Goal: Task Accomplishment & Management: Complete application form

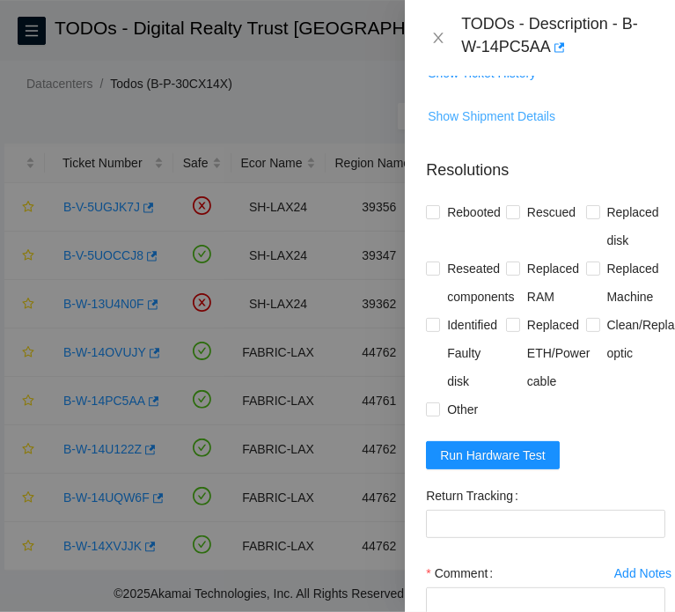
scroll to position [880, 0]
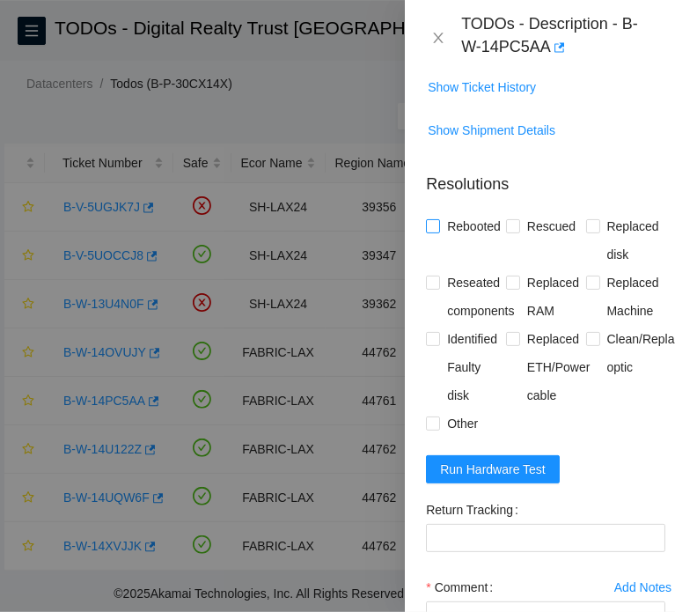
click at [472, 240] on span "Rebooted" at bounding box center [474, 226] width 68 height 28
click at [438, 232] on input "Rebooted" at bounding box center [432, 225] width 12 height 12
checkbox input "true"
click at [527, 240] on span "Rescued" at bounding box center [551, 226] width 63 height 28
click at [519, 232] on input "Rescued" at bounding box center [512, 225] width 12 height 12
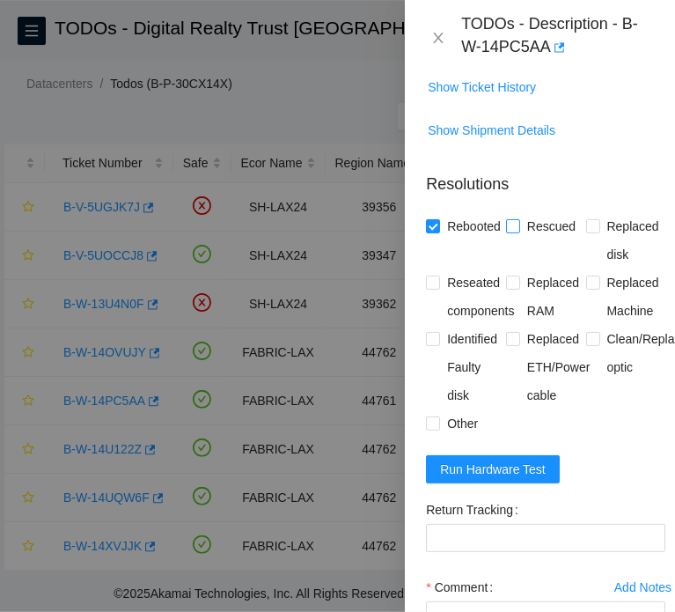
checkbox input "true"
click at [542, 483] on button "Run Hardware Test" at bounding box center [493, 469] width 134 height 28
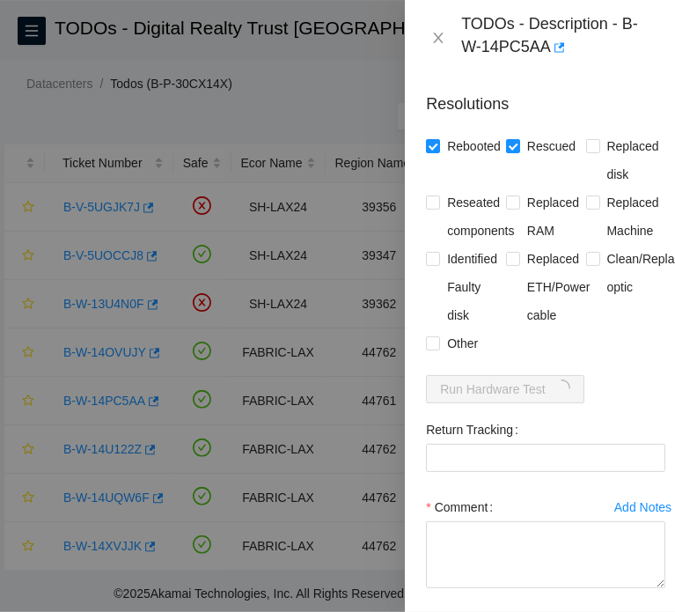
scroll to position [969, 0]
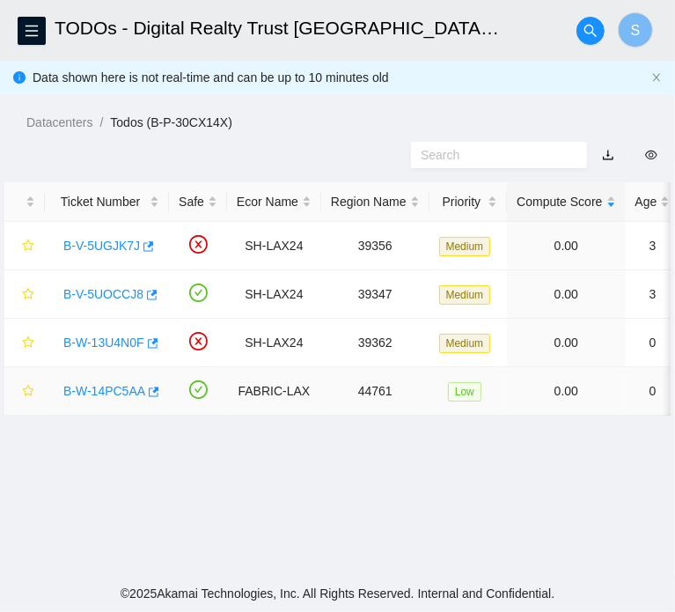
click at [119, 405] on div "B-W-14PC5AA" at bounding box center [107, 391] width 105 height 28
click at [101, 398] on link "B-W-14PC5AA" at bounding box center [104, 391] width 82 height 14
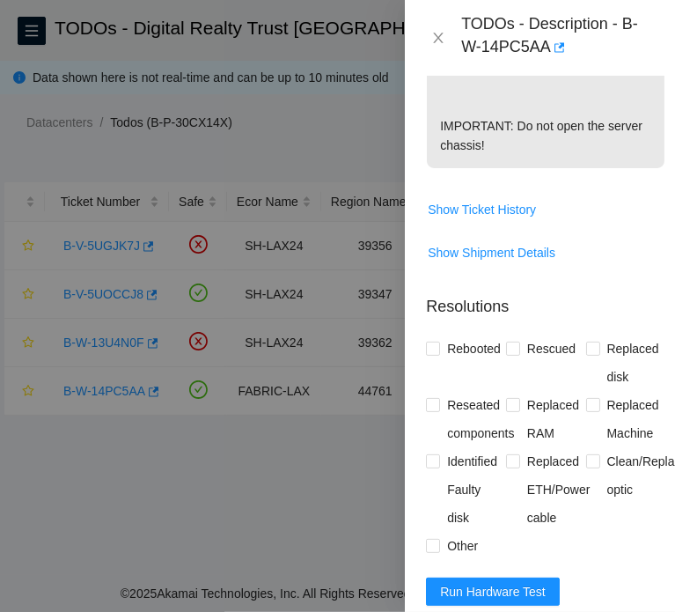
scroll to position [792, 0]
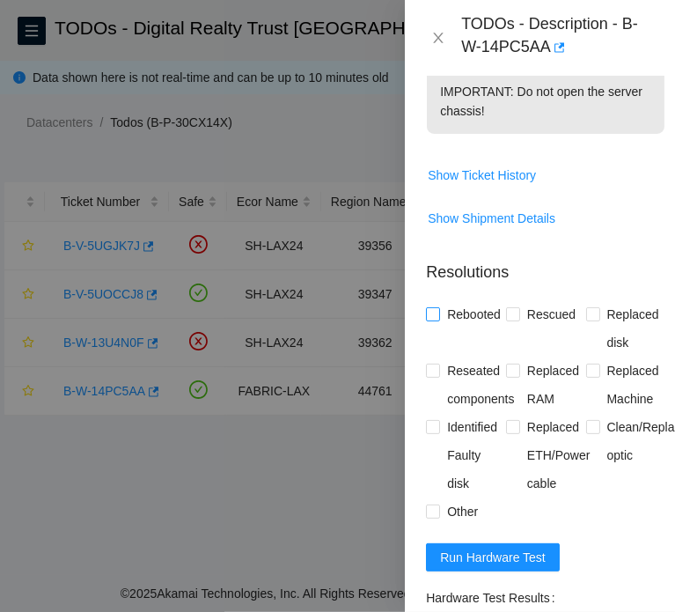
click at [483, 328] on span "Rebooted" at bounding box center [474, 314] width 68 height 28
click at [438, 320] on input "Rebooted" at bounding box center [432, 313] width 12 height 12
checkbox input "true"
click at [555, 328] on span "Rescued" at bounding box center [551, 314] width 63 height 28
click at [519, 320] on input "Rescued" at bounding box center [512, 313] width 12 height 12
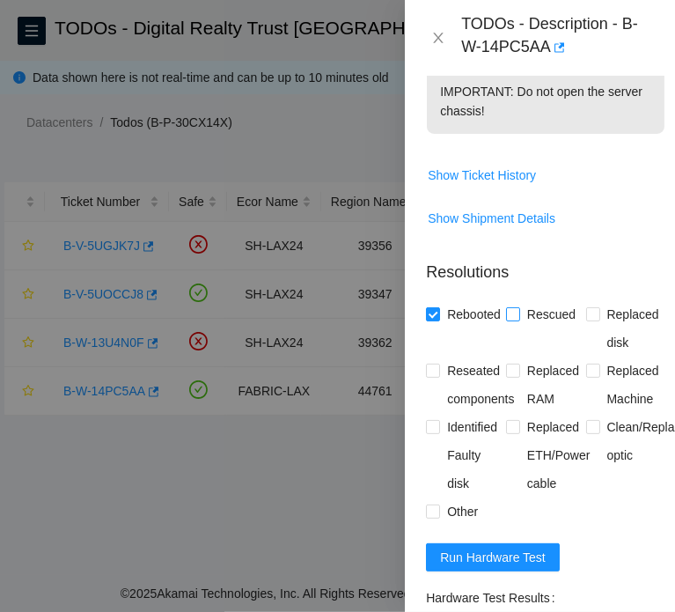
checkbox input "true"
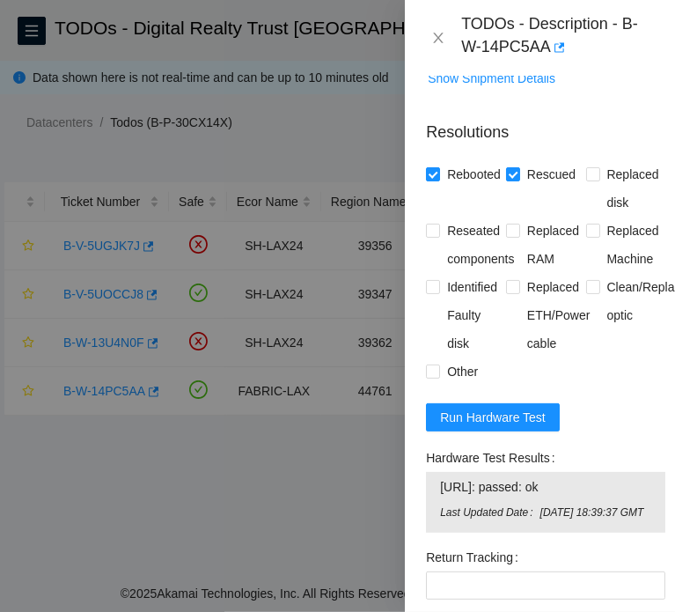
scroll to position [1057, 0]
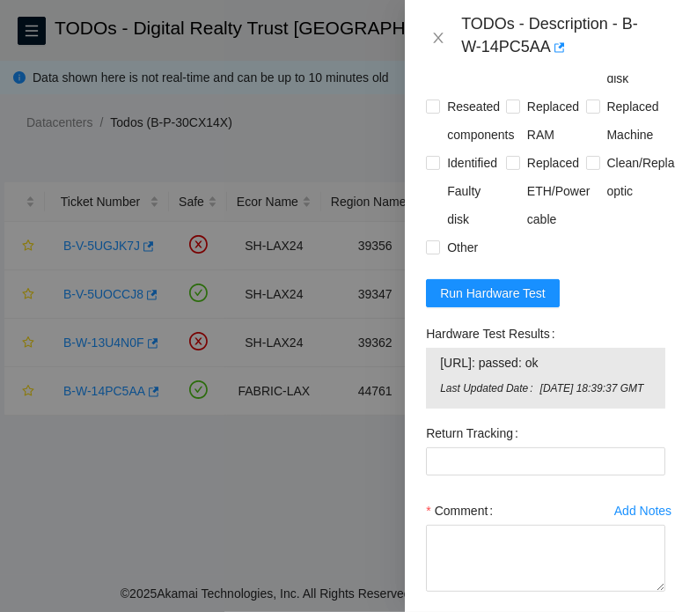
click at [539, 347] on form "Resolutions Rebooted Rescued Replaced disk Reseated components Replaced RAM Rep…" at bounding box center [545, 327] width 239 height 690
click at [549, 307] on button "Run Hardware Test" at bounding box center [493, 293] width 134 height 28
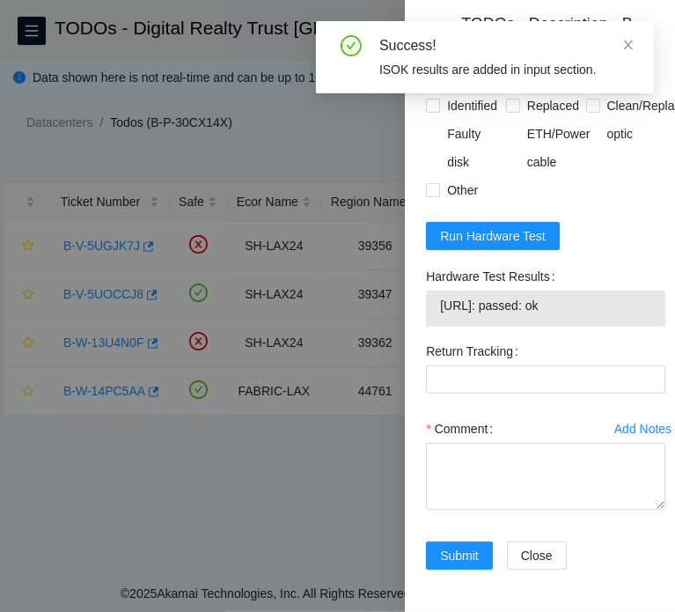
scroll to position [1176, 0]
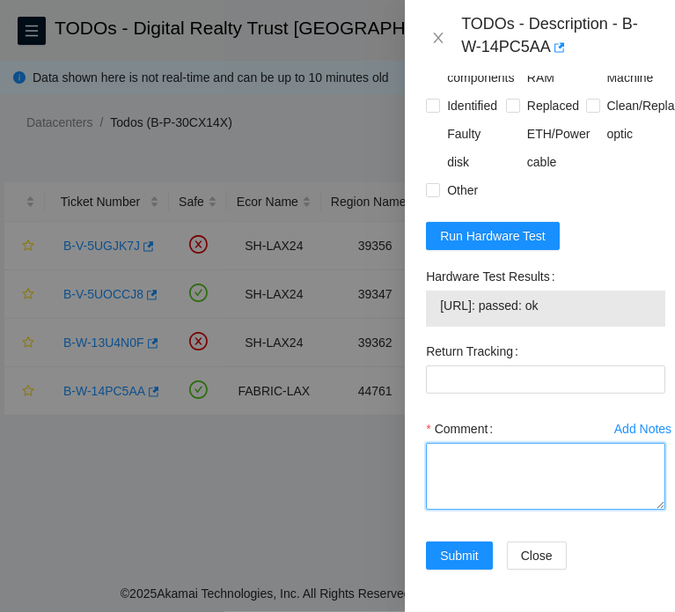
click at [549, 454] on textarea "Comment" at bounding box center [545, 476] width 239 height 67
paste textarea "B-W-14PC5AA FABRIC-LAX 44761 Low 0.00 0 0% C3.02.F16 19 23.200.32.214 CT-421111…"
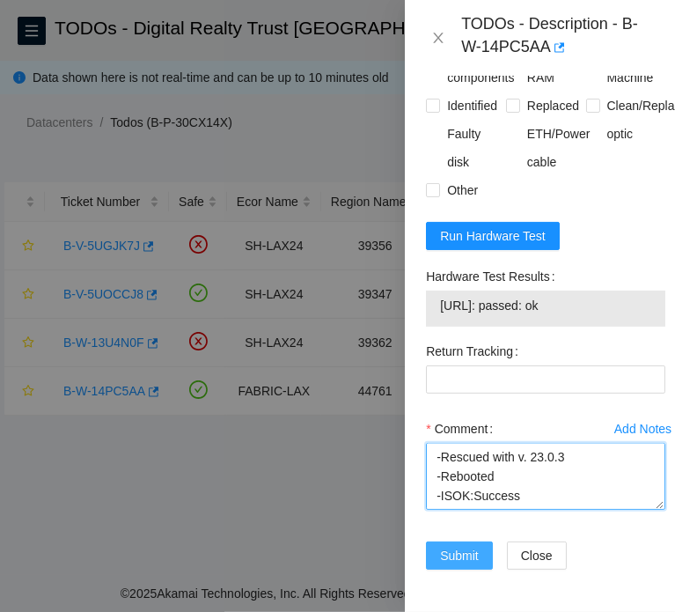
type textarea "B-W-14PC5AA FABRIC-LAX 44761 Low 0.00 0 0% C3.02.F16 19 23.200.32.214 CT-421111…"
click at [472, 546] on span "Submit" at bounding box center [459, 555] width 39 height 19
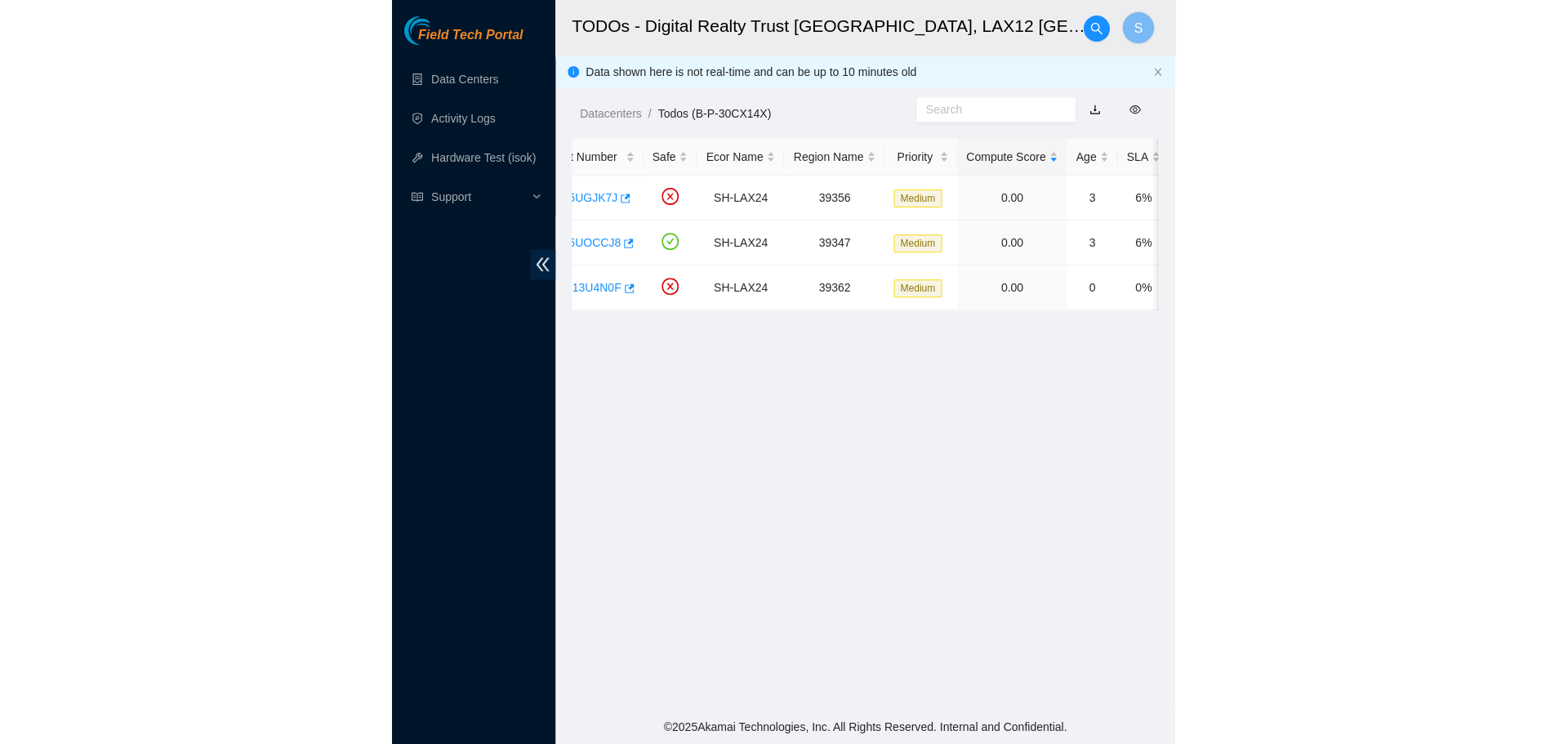
scroll to position [0, 0]
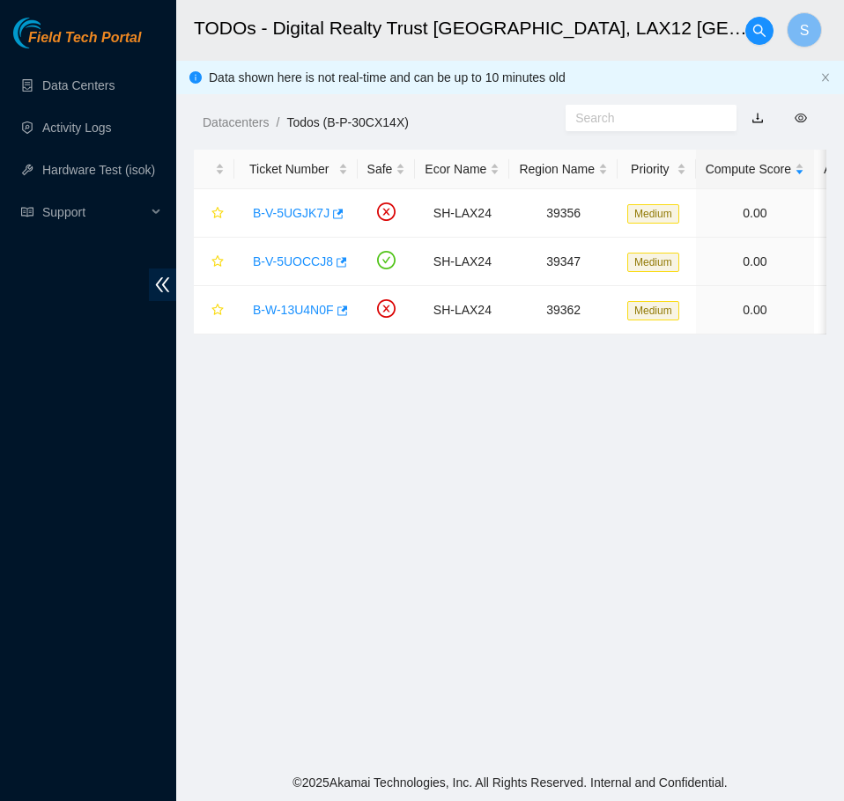
click at [674, 413] on main "TODOs - Digital Realty Trust USA, LAX12 El Segundo, CA S Data shown here is not…" at bounding box center [509, 382] width 667 height 764
click at [674, 415] on main "TODOs - Digital Realty Trust USA, LAX12 El Segundo, CA S Data shown here is not…" at bounding box center [509, 382] width 667 height 764
click at [113, 80] on link "Data Centers" at bounding box center [78, 85] width 72 height 14
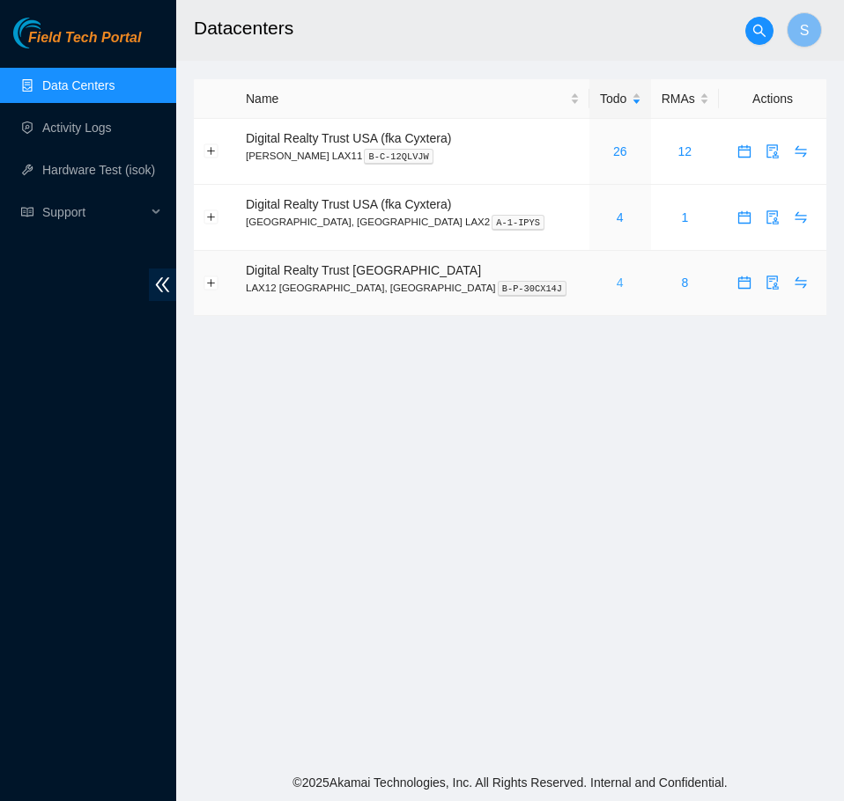
click at [616, 277] on link "4" at bounding box center [619, 283] width 7 height 14
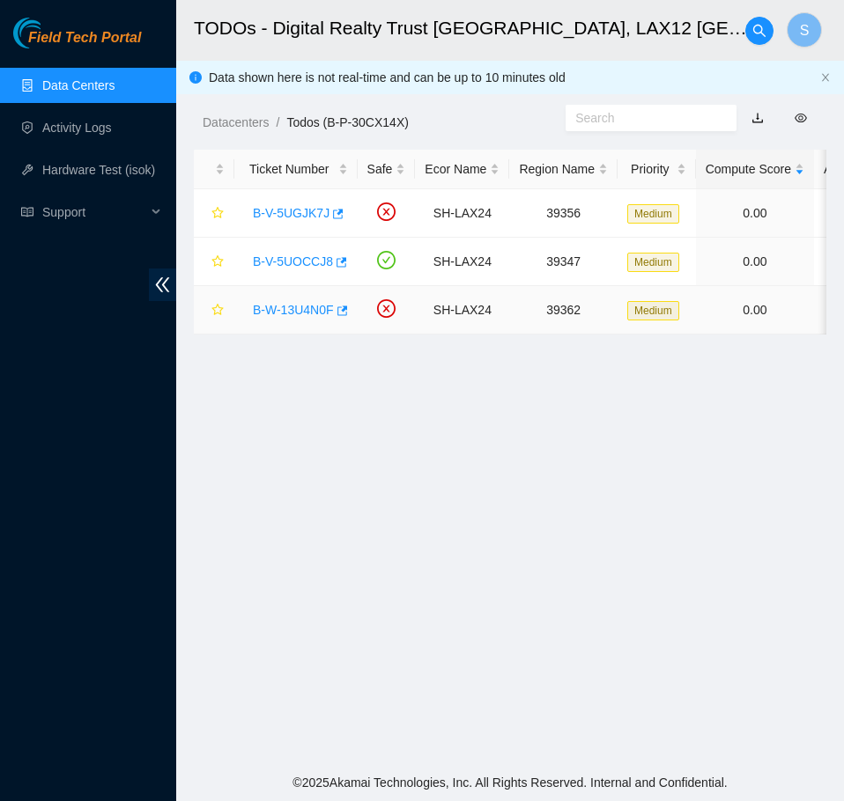
click at [285, 313] on link "B-W-13U4N0F" at bounding box center [293, 310] width 81 height 14
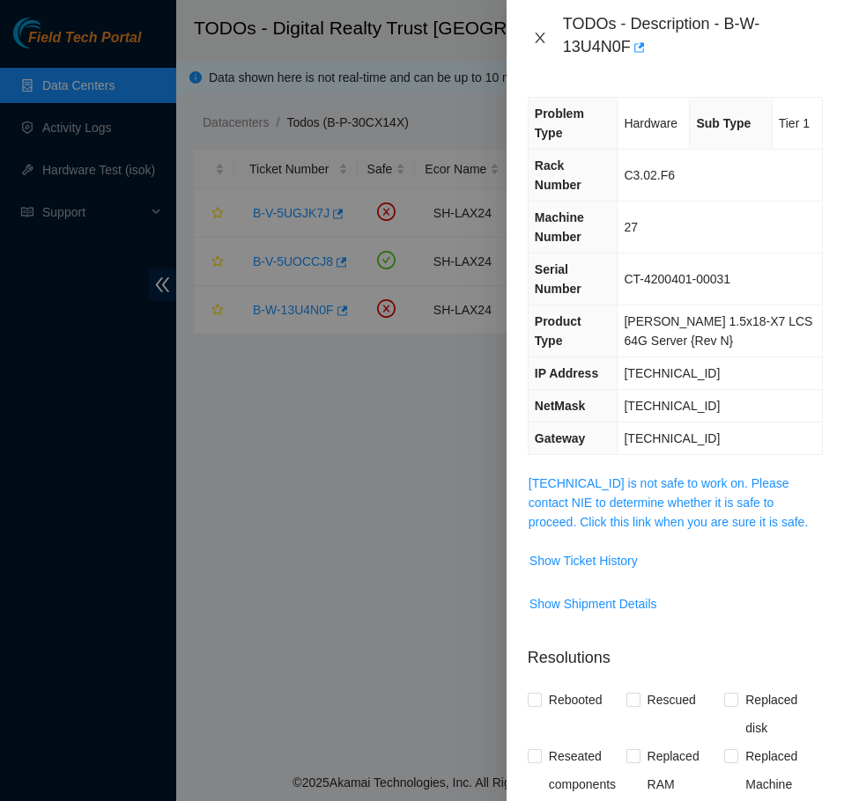
click at [541, 40] on icon "close" at bounding box center [539, 38] width 10 height 11
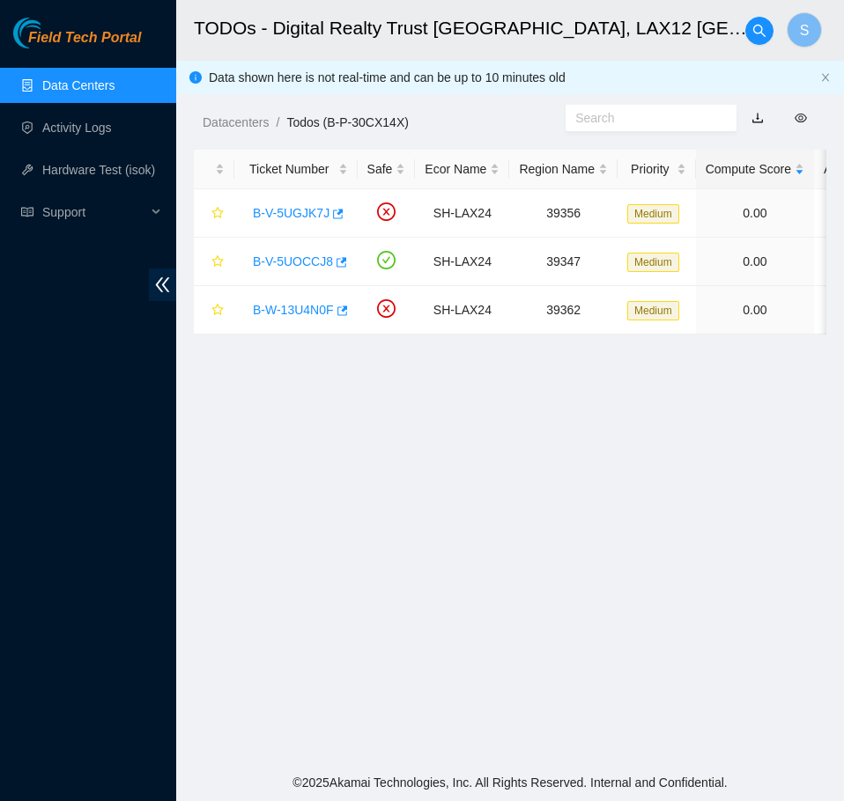
click at [111, 82] on link "Data Centers" at bounding box center [78, 85] width 72 height 14
